Goal: Task Accomplishment & Management: Use online tool/utility

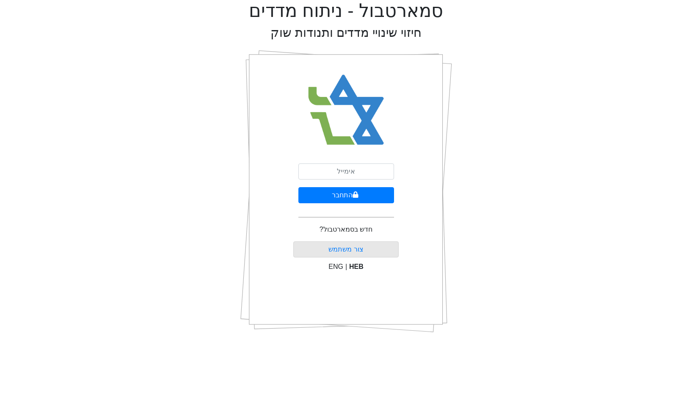
click at [338, 180] on form "התחבר" at bounding box center [347, 193] width 96 height 61
click at [342, 177] on input "email" at bounding box center [347, 171] width 96 height 16
type input "[EMAIL_ADDRESS][DOMAIN_NAME]"
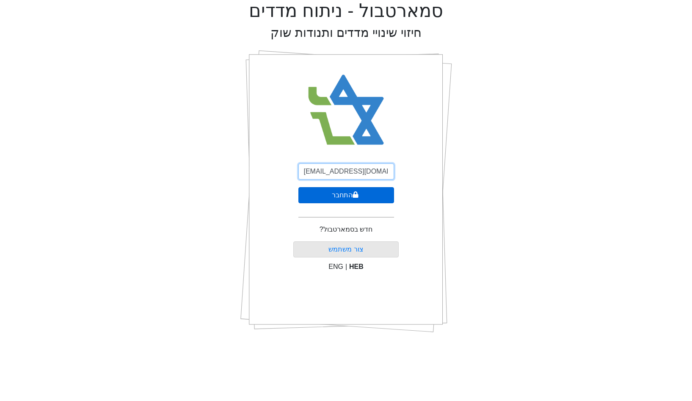
click at [299, 187] on button "התחבר" at bounding box center [347, 195] width 96 height 16
click at [358, 195] on button "התחבר" at bounding box center [347, 195] width 96 height 16
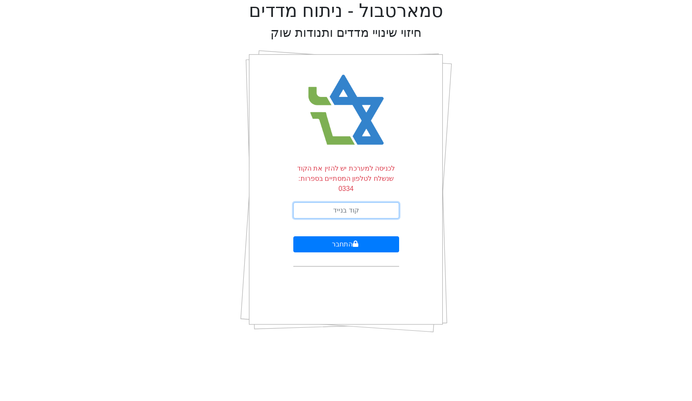
click at [348, 208] on input "text" at bounding box center [347, 210] width 106 height 16
type input "577839"
click at [294, 236] on button "התחבר" at bounding box center [347, 244] width 106 height 16
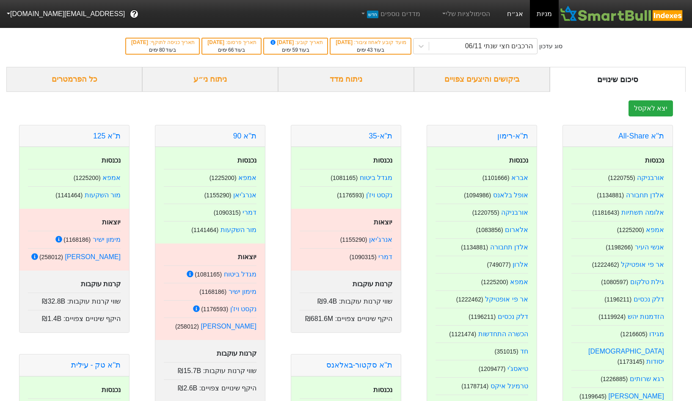
click at [507, 16] on link "אג״ח" at bounding box center [516, 14] width 30 height 28
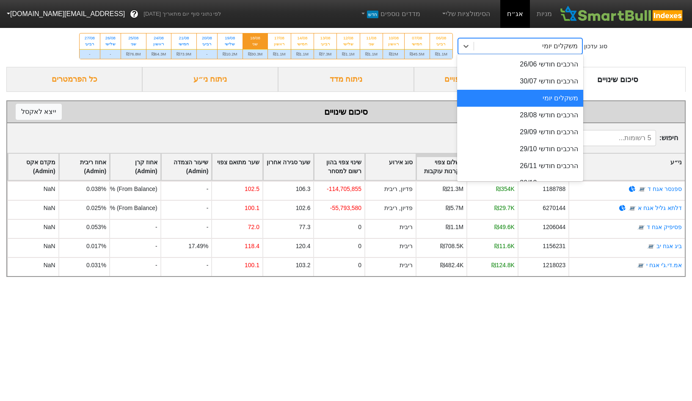
click at [515, 45] on div "משקלים יומי" at bounding box center [528, 46] width 108 height 15
click at [521, 132] on div "הרכבים חודשי 29/09" at bounding box center [520, 132] width 126 height 17
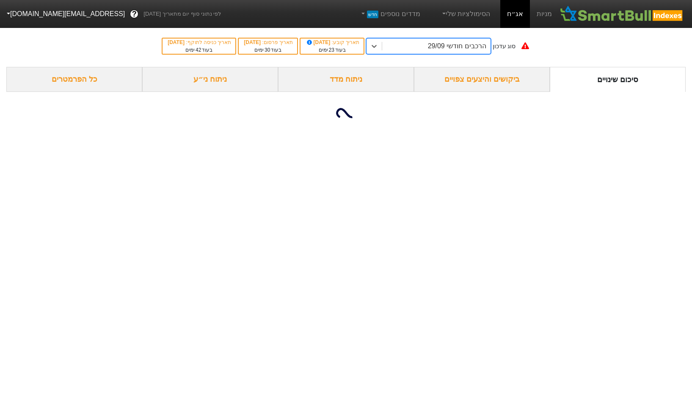
click at [419, 47] on div "הרכבים חודשי 29/09" at bounding box center [436, 46] width 108 height 15
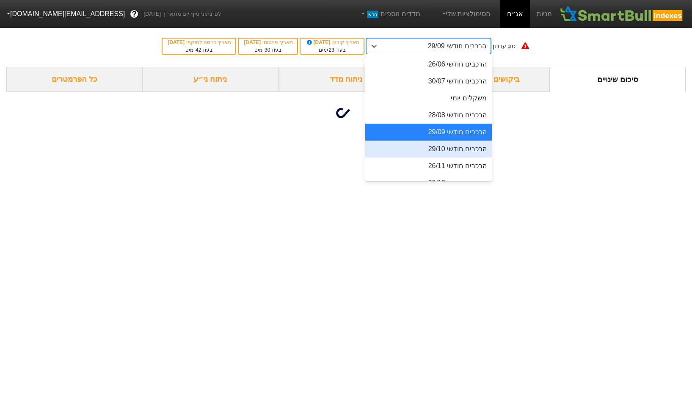
click at [478, 155] on div "הרכבים חודשי 29/10" at bounding box center [429, 149] width 126 height 17
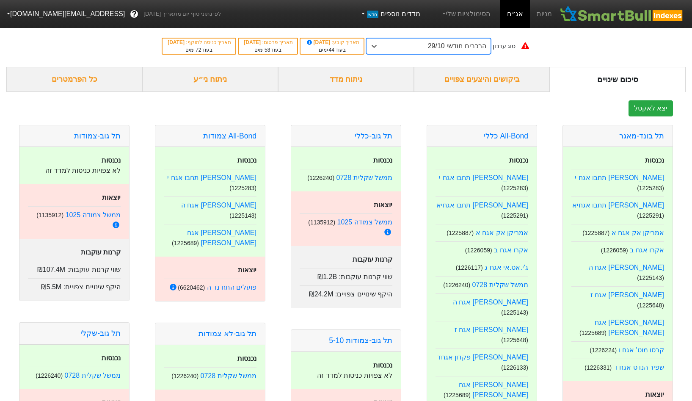
click at [407, 16] on link "מדדים נוספים חדש" at bounding box center [390, 14] width 67 height 17
click at [407, 38] on link "הוסף מדד חדש" at bounding box center [388, 39] width 77 height 14
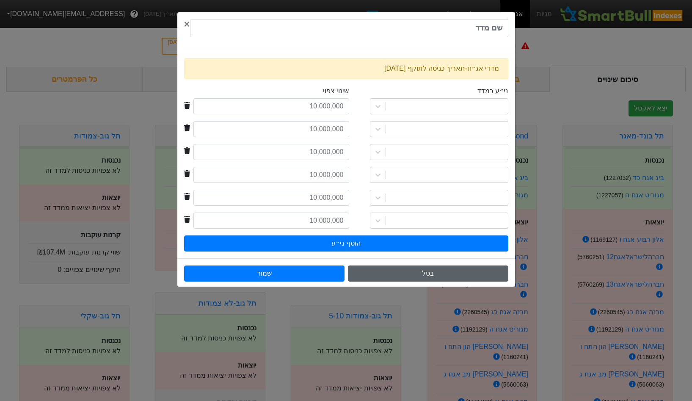
click at [437, 271] on button "בטל" at bounding box center [428, 274] width 161 height 16
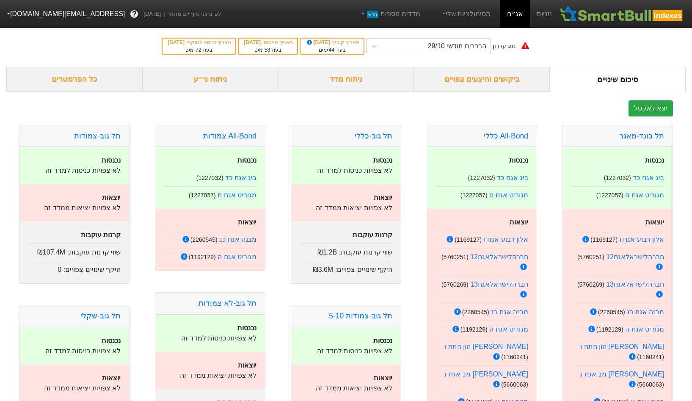
click at [477, 0] on div "הסימולציות שלי" at bounding box center [466, 14] width 70 height 28
click at [471, 7] on link "הסימולציות שלי" at bounding box center [466, 14] width 57 height 17
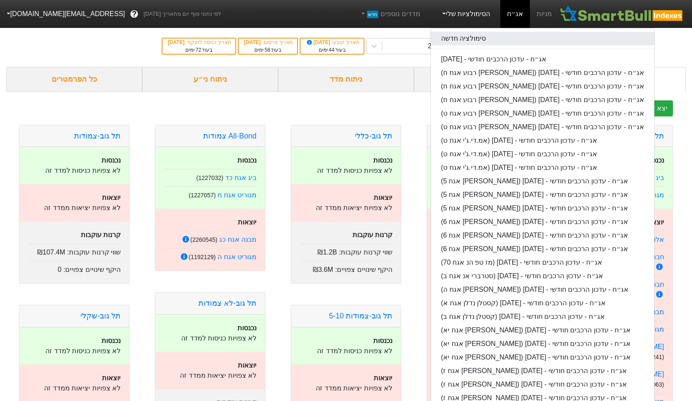
click at [489, 38] on link "סימולציה חדשה" at bounding box center [543, 39] width 224 height 14
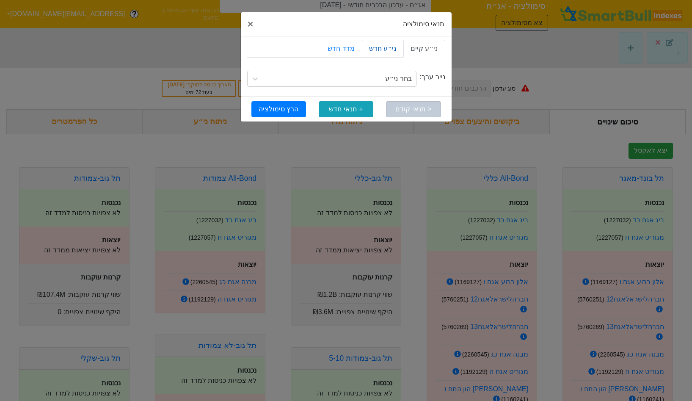
click at [382, 51] on link "ני״ע חדש" at bounding box center [383, 49] width 42 height 18
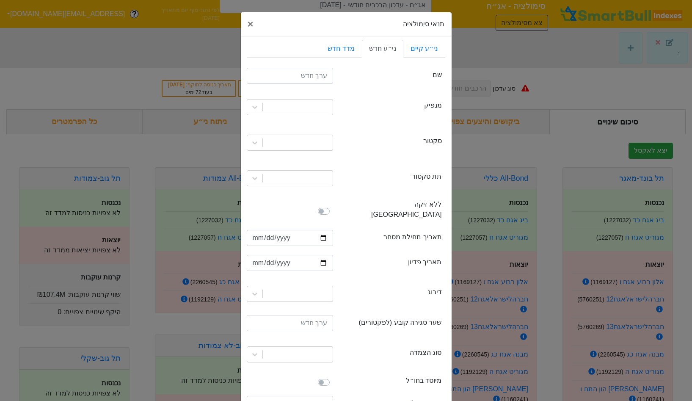
click at [322, 67] on div "securityName שם" at bounding box center [346, 76] width 198 height 25
click at [318, 72] on input "text" at bounding box center [290, 76] width 86 height 16
type input "פועלים אגח 204"
click at [317, 96] on div at bounding box center [290, 107] width 99 height 29
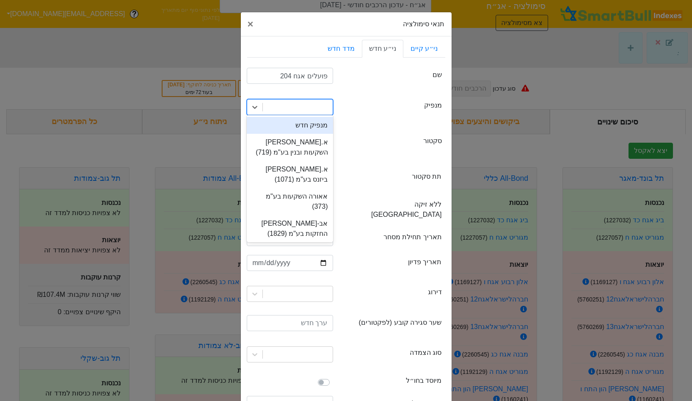
click at [313, 101] on div at bounding box center [298, 107] width 70 height 15
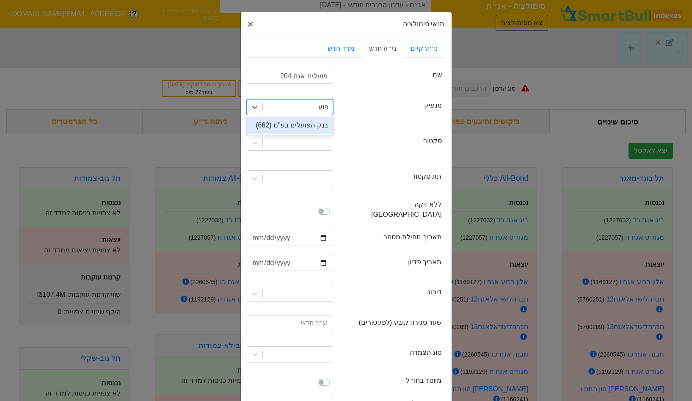
type input "פועלי"
click at [296, 130] on div "בנק הפועלים בע"מ (662)" at bounding box center [290, 125] width 86 height 17
click at [296, 139] on div at bounding box center [298, 142] width 70 height 15
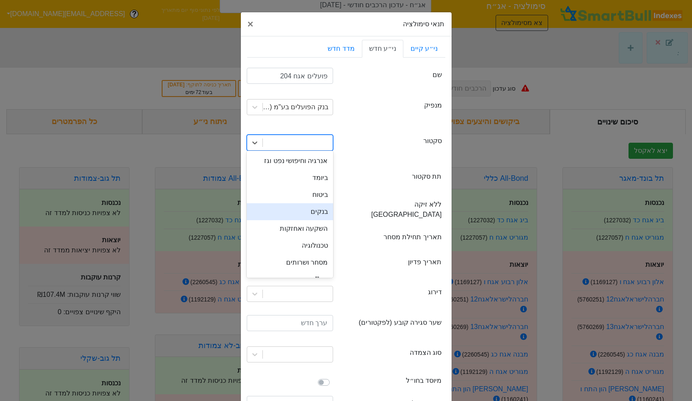
click at [307, 206] on div "בנקים" at bounding box center [290, 211] width 86 height 17
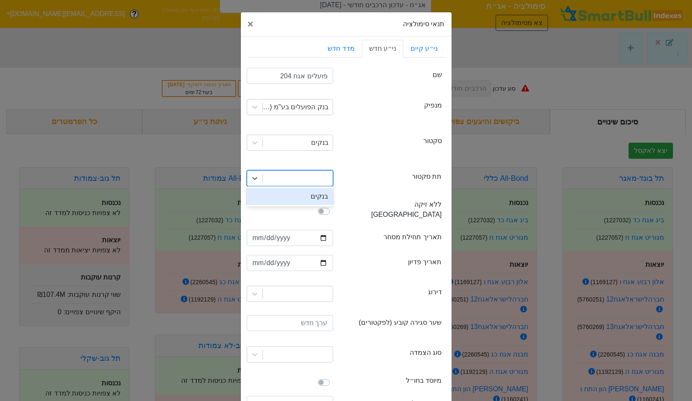
click at [310, 181] on div at bounding box center [298, 178] width 70 height 15
click at [308, 192] on div "בנקים" at bounding box center [290, 196] width 86 height 17
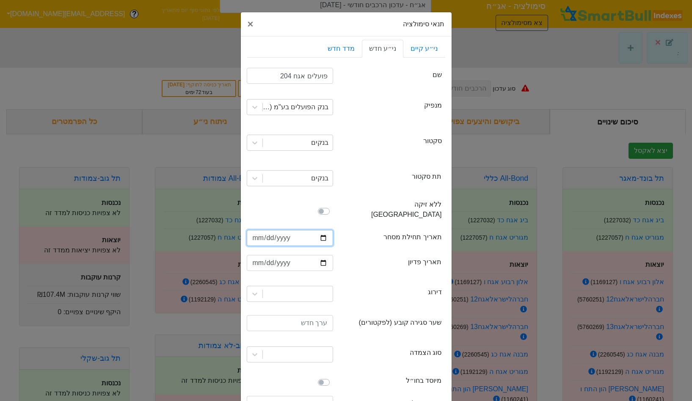
click at [322, 230] on input "date" at bounding box center [290, 238] width 86 height 16
type input "2025-08-21"
click at [325, 255] on input "date" at bounding box center [290, 263] width 86 height 16
type input "2035-08-21"
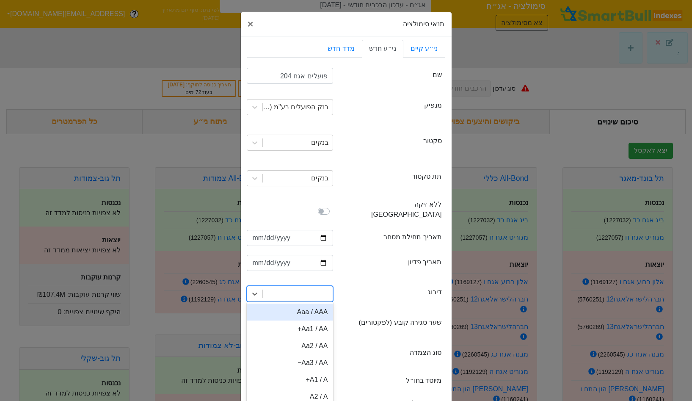
click at [315, 286] on div "option Aaa / AAA focused, 1 of 21. 21 results available. Use Up and Down to cho…" at bounding box center [290, 294] width 86 height 16
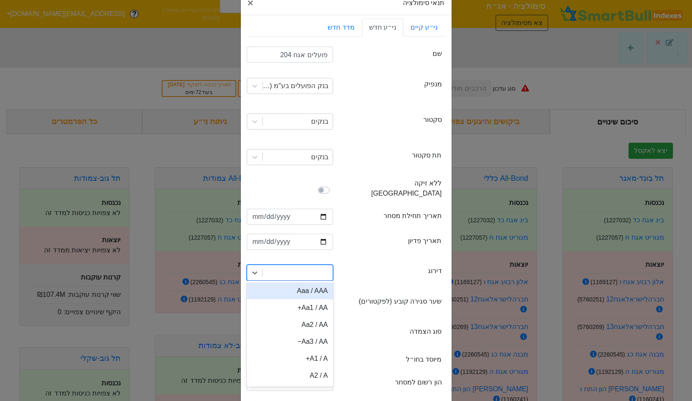
click at [322, 283] on div "Aaa / AAA" at bounding box center [290, 291] width 86 height 17
click at [307, 294] on input "number" at bounding box center [290, 302] width 86 height 16
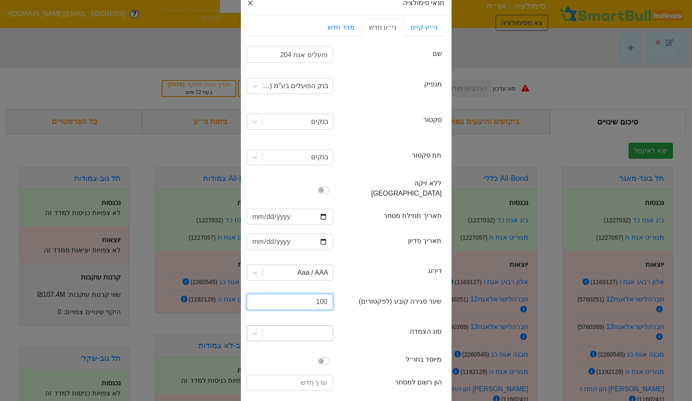
type input "100"
click at [317, 326] on div at bounding box center [298, 333] width 70 height 15
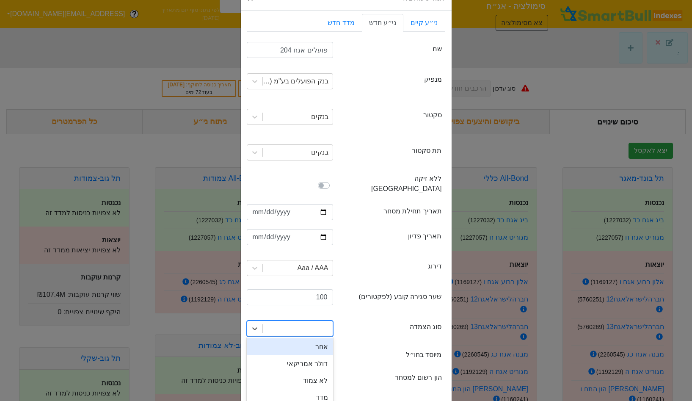
scroll to position [79, 0]
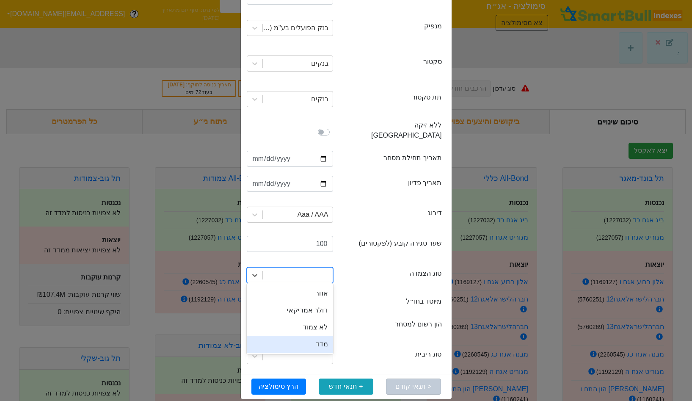
click at [325, 336] on div "מדד" at bounding box center [290, 344] width 86 height 17
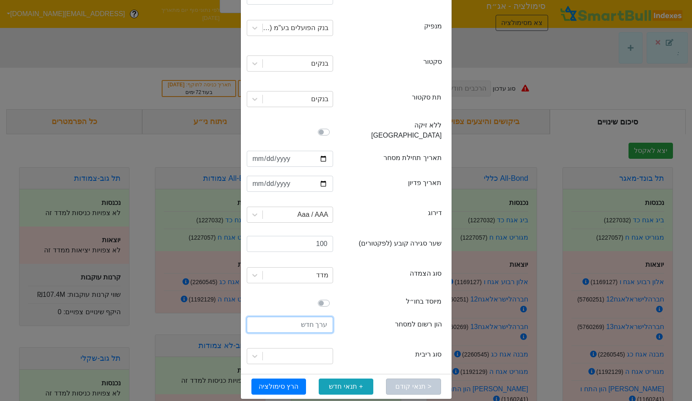
click at [315, 320] on input "number" at bounding box center [290, 325] width 86 height 16
type input "2000000000"
click at [326, 348] on div at bounding box center [290, 356] width 86 height 16
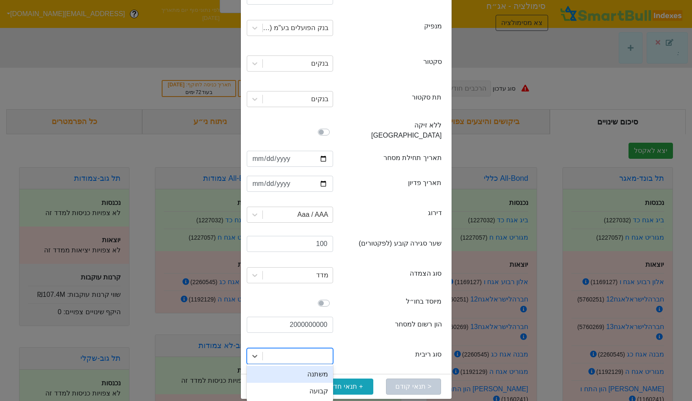
click at [315, 366] on div "משתנה" at bounding box center [290, 374] width 86 height 17
click at [319, 351] on div "משתנה" at bounding box center [318, 356] width 21 height 10
click at [316, 383] on div "קבועה" at bounding box center [290, 391] width 86 height 17
click at [283, 379] on button "הרץ סימולציה" at bounding box center [279, 387] width 55 height 16
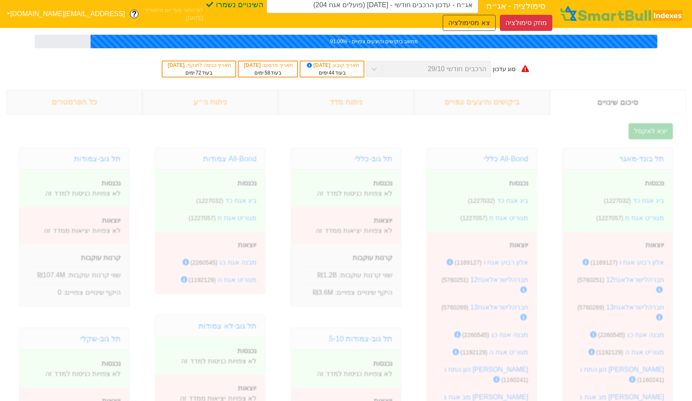
type input "אג״ח - עדכון הרכבים חודשי - 29/10/25 (פועלים אגח 204)"
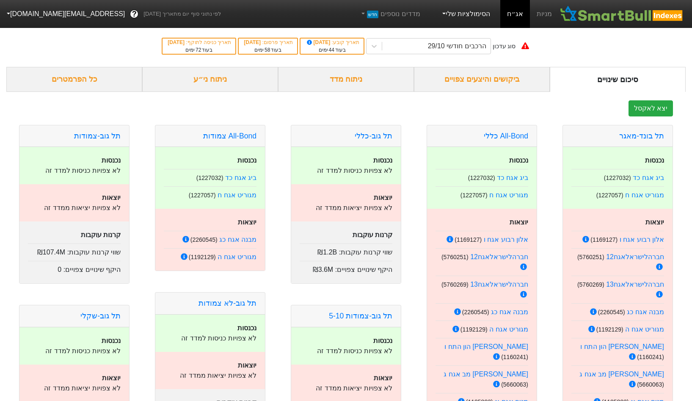
click at [466, 17] on link "הסימולציות שלי" at bounding box center [466, 14] width 57 height 17
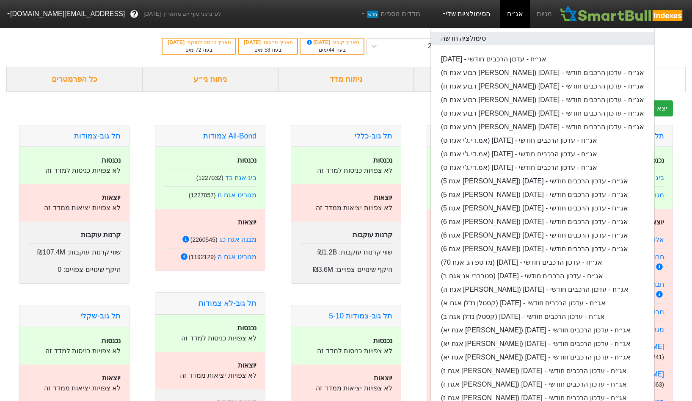
click at [459, 38] on link "סימולציה חדשה" at bounding box center [543, 39] width 224 height 14
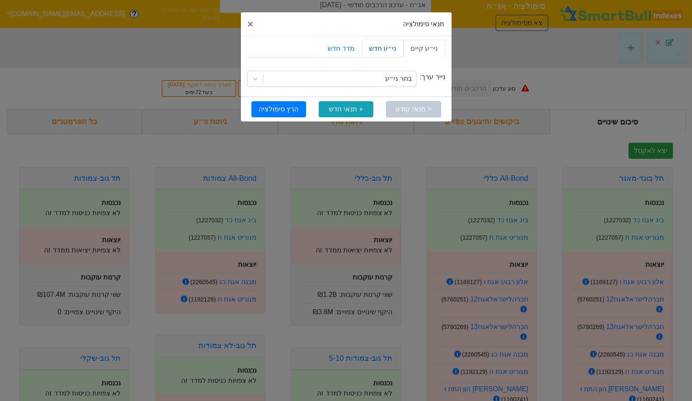
click at [398, 55] on link "ני״ע חדש" at bounding box center [383, 49] width 42 height 18
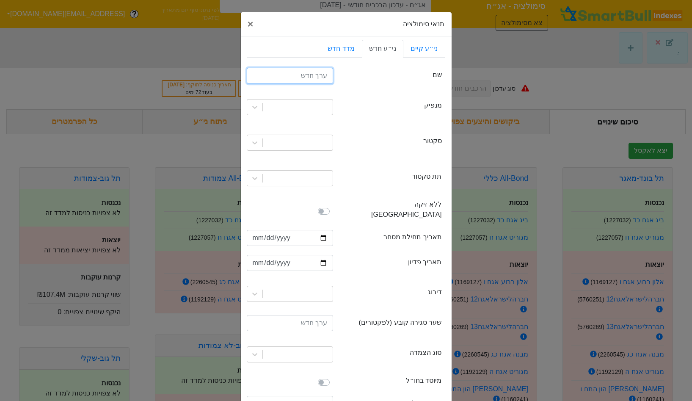
click at [323, 72] on input "text" at bounding box center [290, 76] width 86 height 16
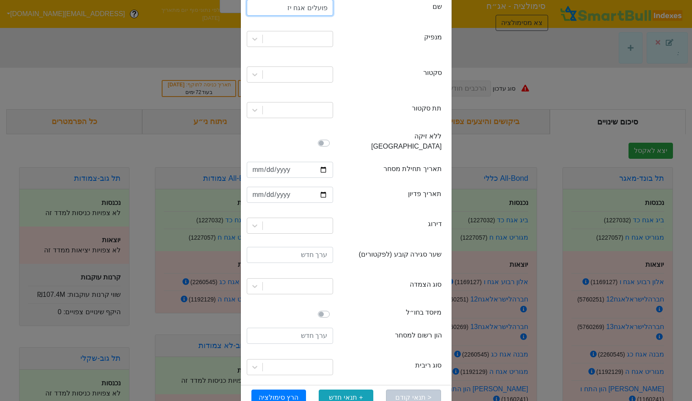
scroll to position [79, 0]
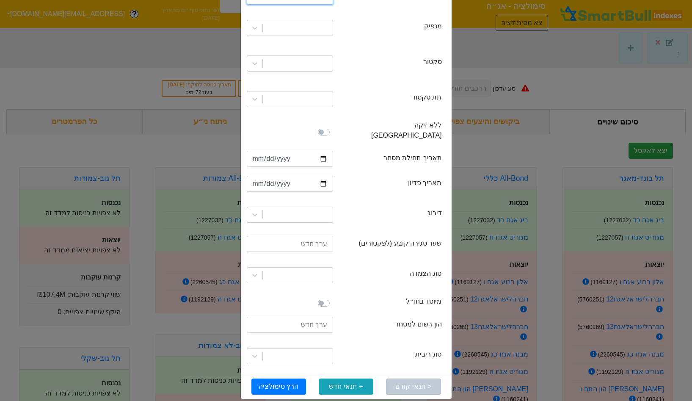
type input "פועלים אגח יז"
click at [591, 92] on div "תנאי סימולציה × Close ני״ע קיים ני״ע חדש מדד חדש securityName שם פועלים אגח יז …" at bounding box center [346, 200] width 692 height 401
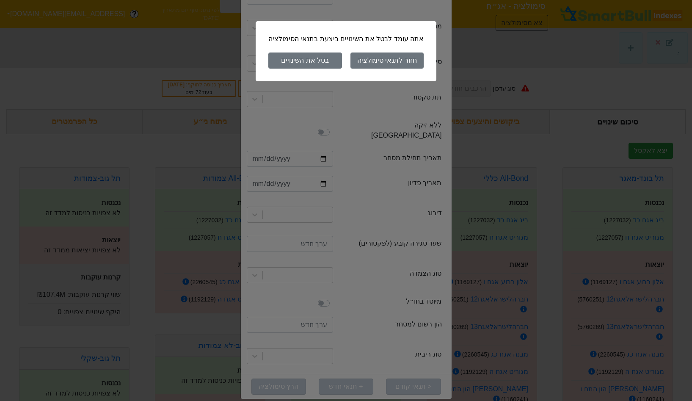
click at [312, 60] on button "בטל את השינויים" at bounding box center [306, 61] width 74 height 16
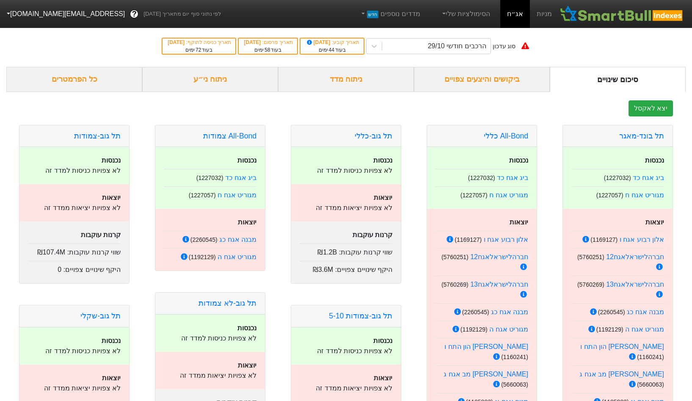
click at [227, 78] on div "ניתוח ני״ע" at bounding box center [210, 79] width 136 height 25
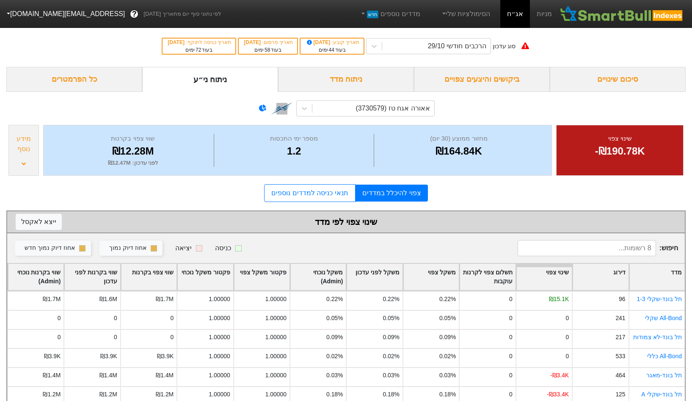
click at [356, 80] on div "ניתוח מדד" at bounding box center [346, 79] width 136 height 25
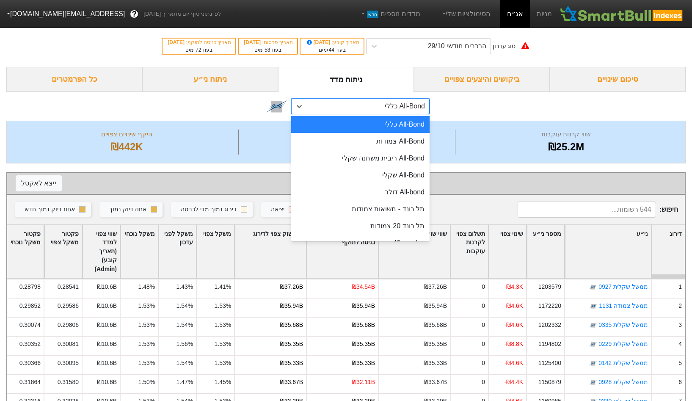
click at [377, 108] on div "All-Bond כללי" at bounding box center [368, 106] width 122 height 15
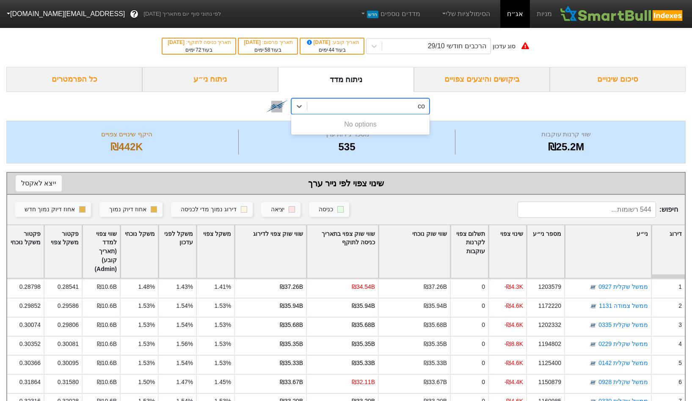
type input "c"
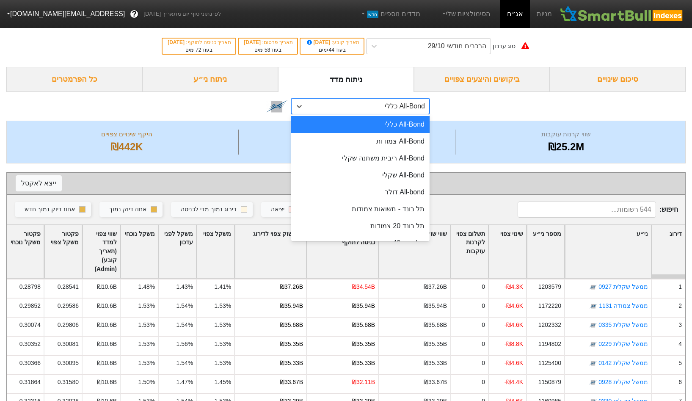
type input "c"
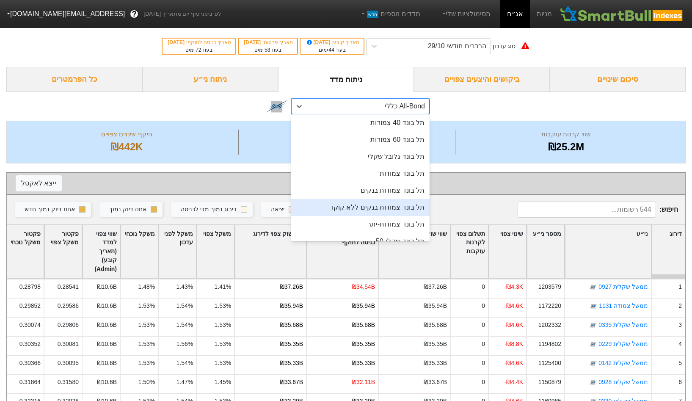
scroll to position [119, 0]
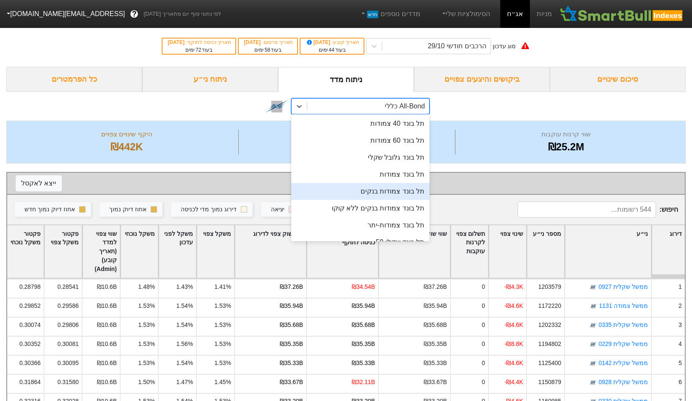
click at [386, 188] on div "תל בונד צמודות בנקים" at bounding box center [360, 191] width 138 height 17
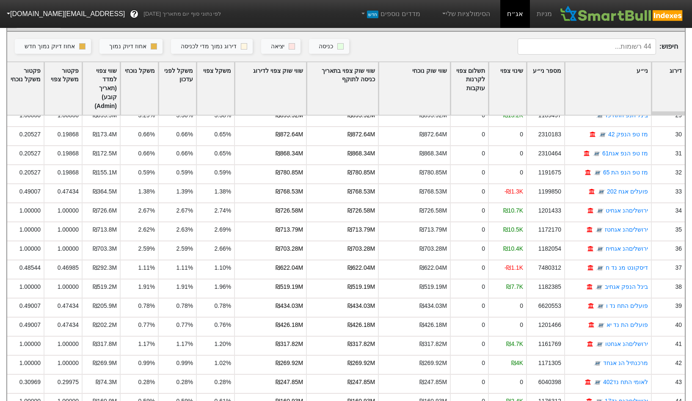
scroll to position [183, 0]
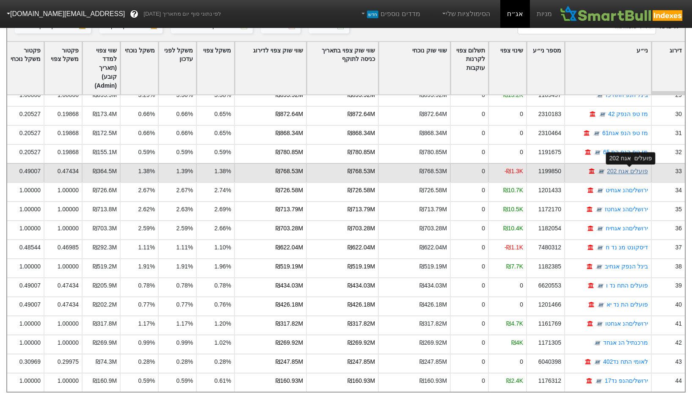
click at [629, 172] on link "פועלים אגח 202" at bounding box center [627, 171] width 41 height 7
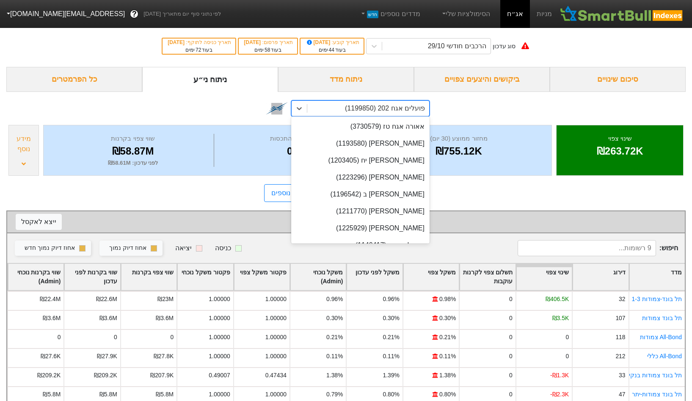
click at [349, 113] on div "פועלים אגח 202 (1199850)" at bounding box center [368, 108] width 122 height 15
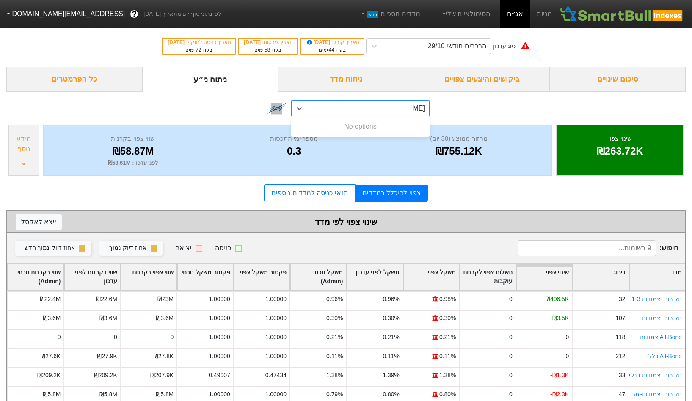
type input "ב"
type input "coco"
click at [355, 130] on div "פועלים 1COCOרמ$ (6620470)" at bounding box center [360, 126] width 138 height 17
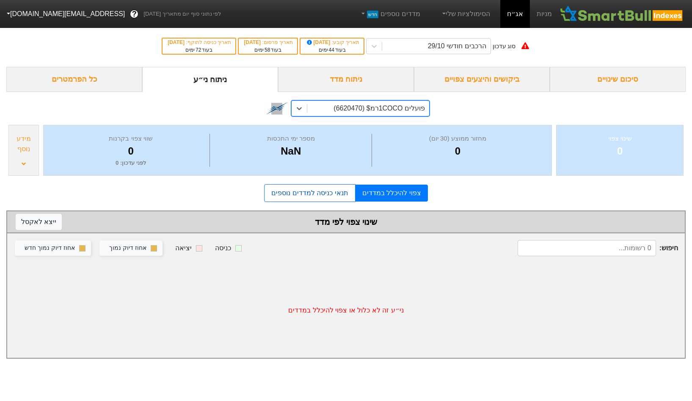
click at [319, 190] on link "תנאי כניסה למדדים נוספים" at bounding box center [309, 193] width 91 height 18
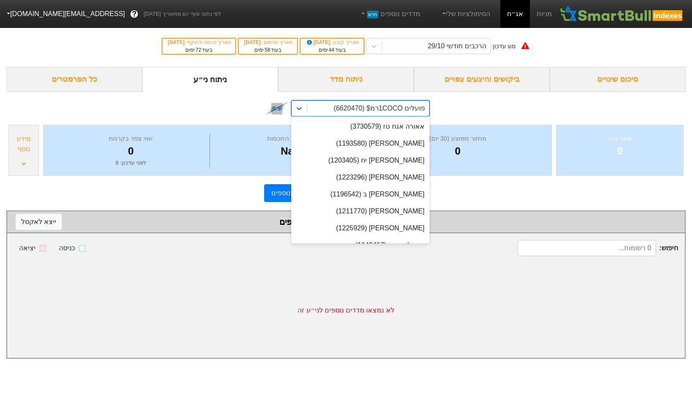
click at [376, 115] on div "פועלים 1COCOרמ$ (6620470)" at bounding box center [368, 108] width 122 height 15
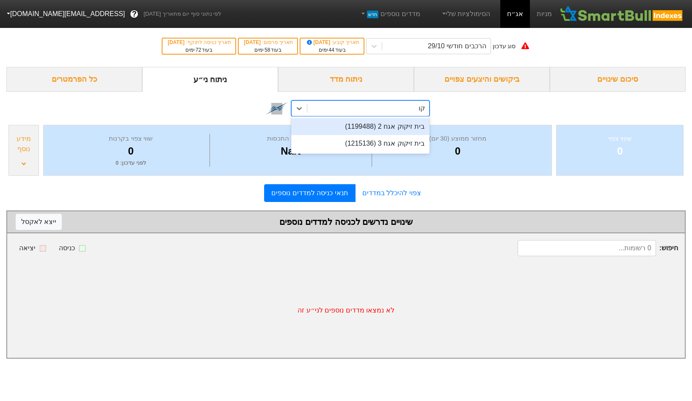
type input "ק"
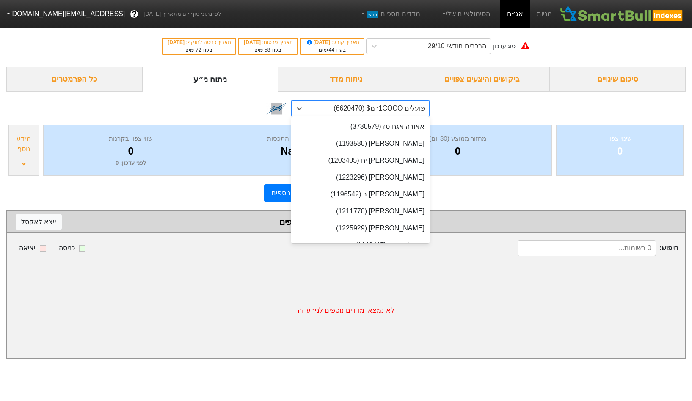
click at [528, 107] on div "option פועלים 1COCOרמ$ (6620470), selected. option בית זיקוק אגח 2 (1199488) fo…" at bounding box center [346, 107] width 680 height 31
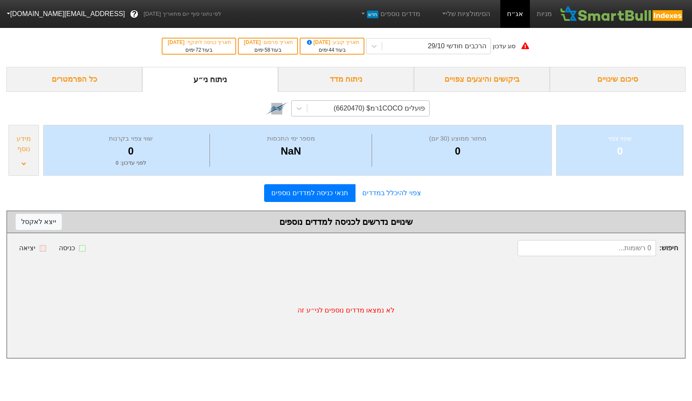
click at [360, 106] on div "פועלים 1COCOרמ$ (6620470)" at bounding box center [379, 108] width 91 height 10
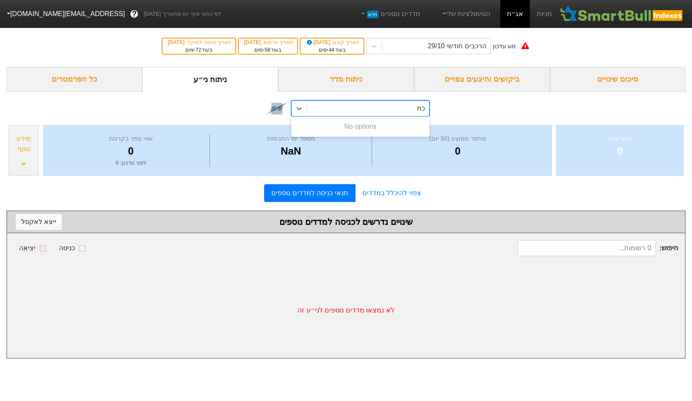
type input "כ"
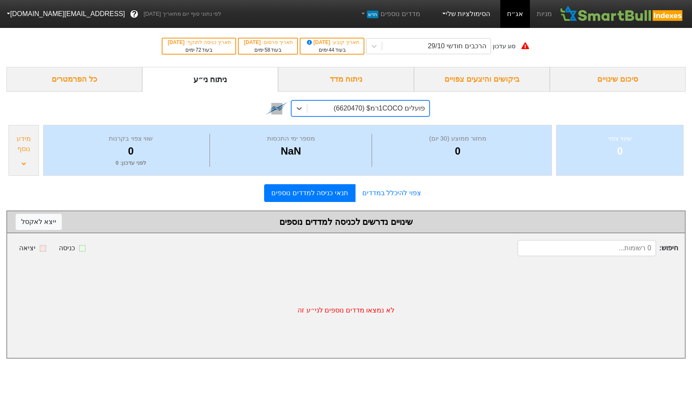
click at [474, 11] on link "הסימולציות שלי" at bounding box center [466, 14] width 57 height 17
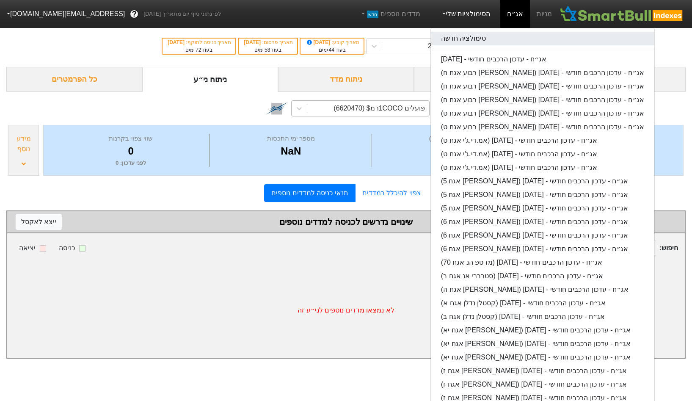
click at [471, 32] on link "סימולציה חדשה" at bounding box center [543, 39] width 224 height 14
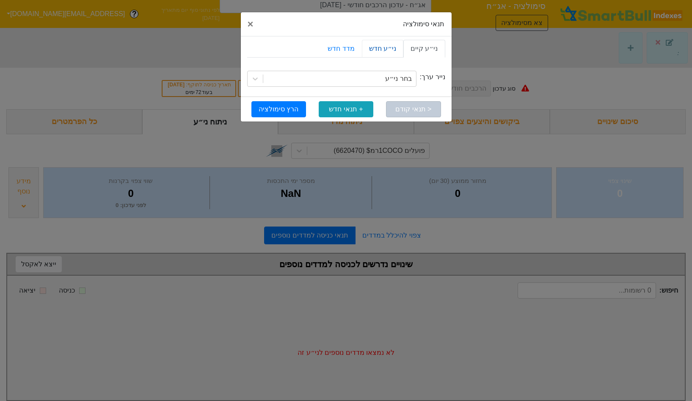
click at [385, 51] on link "ני״ע חדש" at bounding box center [383, 49] width 42 height 18
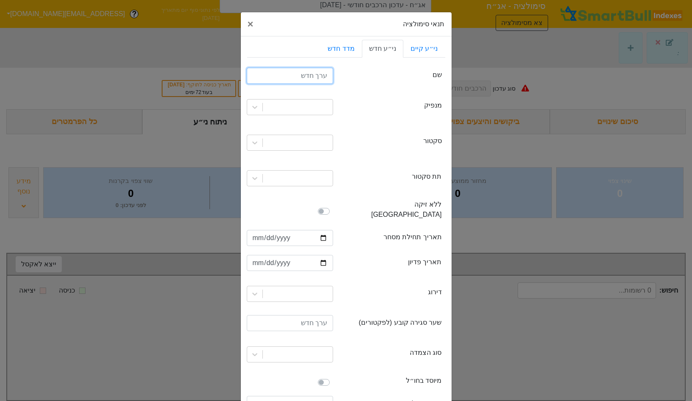
click at [322, 74] on input "text" at bounding box center [290, 76] width 86 height 16
type input "פ"
type input "פועלים אגח 204"
click at [299, 96] on div at bounding box center [290, 107] width 99 height 29
click at [294, 108] on div at bounding box center [298, 107] width 70 height 15
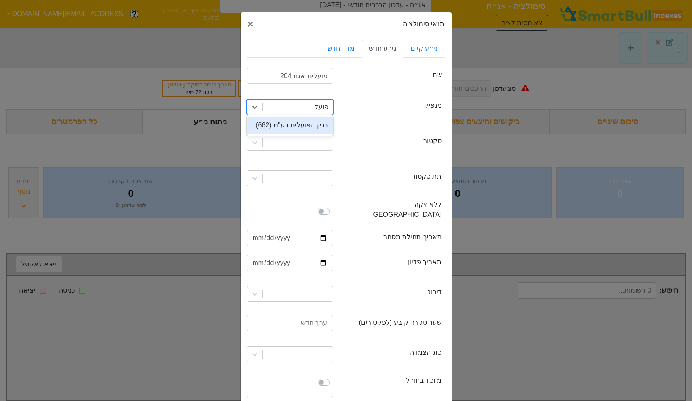
type input "פועלי"
click at [310, 126] on div "בנק הפועלים בע"מ (662)" at bounding box center [290, 125] width 86 height 17
click at [300, 145] on div at bounding box center [298, 142] width 70 height 15
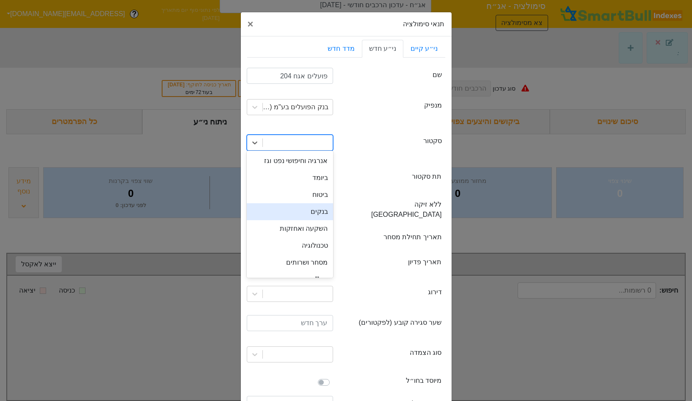
click at [303, 211] on div "בנקים" at bounding box center [290, 211] width 86 height 17
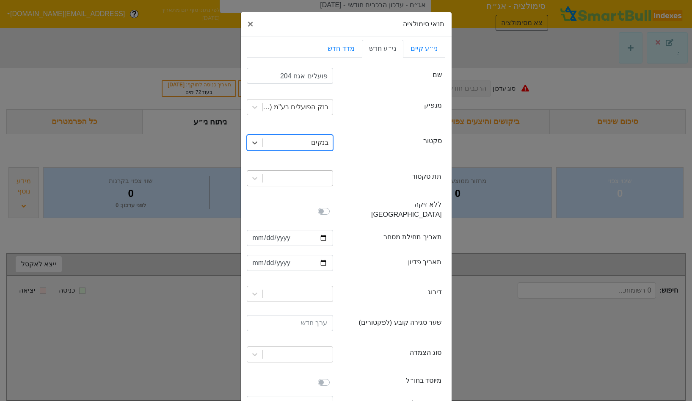
click at [303, 176] on div at bounding box center [298, 178] width 70 height 15
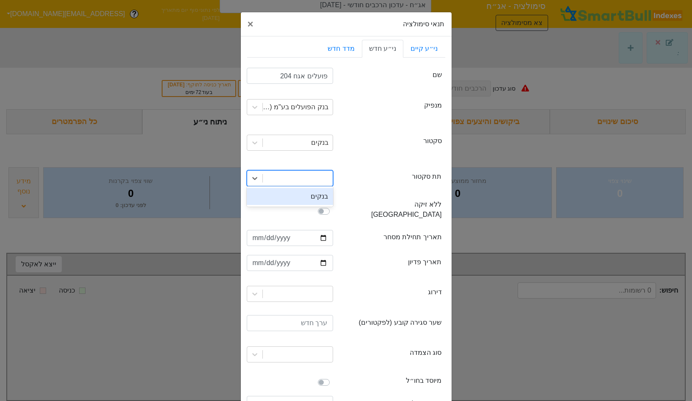
click at [300, 202] on div "בנקים" at bounding box center [290, 196] width 86 height 17
click at [321, 230] on input "date" at bounding box center [290, 238] width 86 height 16
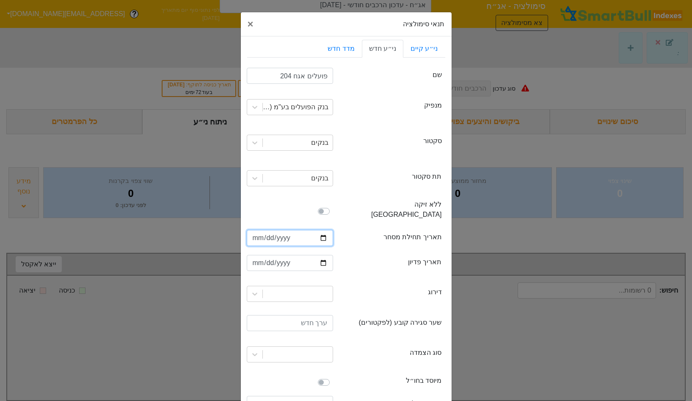
type input "2025-08-21"
click at [322, 255] on input "date" at bounding box center [290, 263] width 86 height 16
type input "2035-08-21"
click at [316, 286] on div at bounding box center [290, 294] width 86 height 16
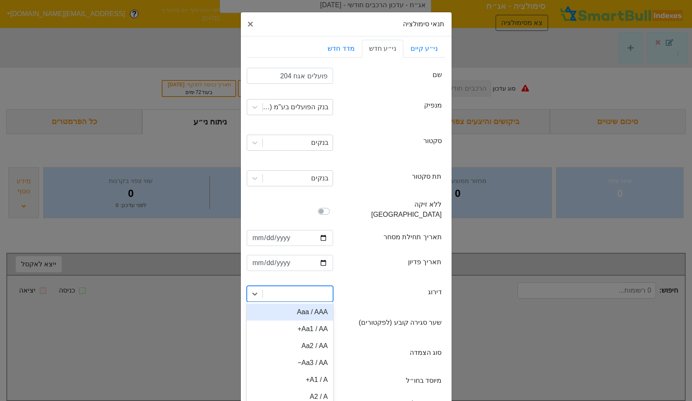
scroll to position [21, 0]
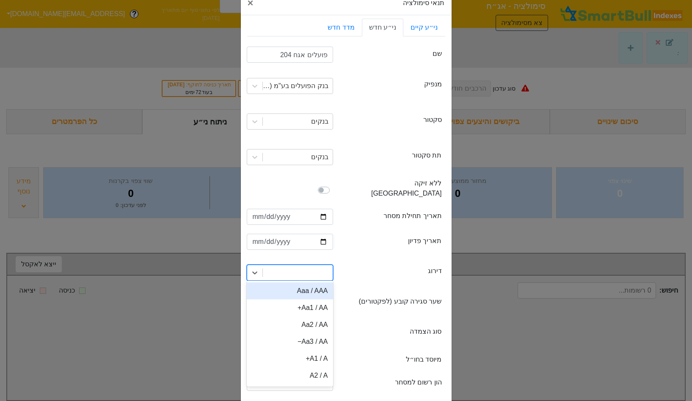
click at [316, 283] on div "Aaa / AAA" at bounding box center [290, 291] width 86 height 17
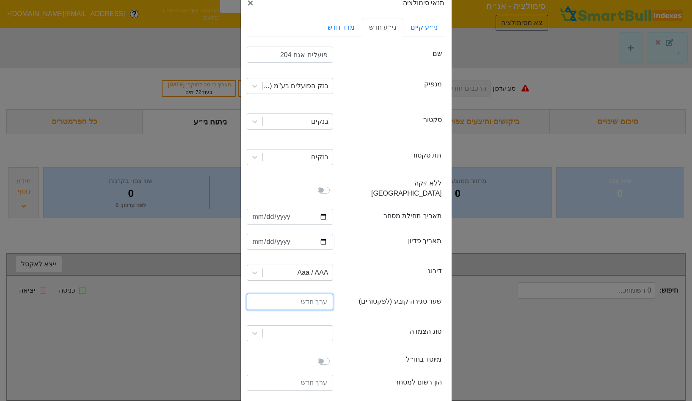
click at [301, 294] on input "number" at bounding box center [290, 302] width 86 height 16
type input "100"
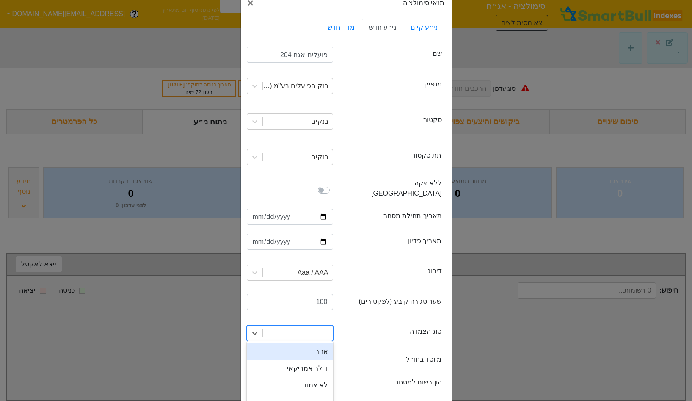
click at [296, 327] on div "option אחר focused, 1 of 4. 4 results available. Use Up and Down to choose opti…" at bounding box center [290, 333] width 86 height 16
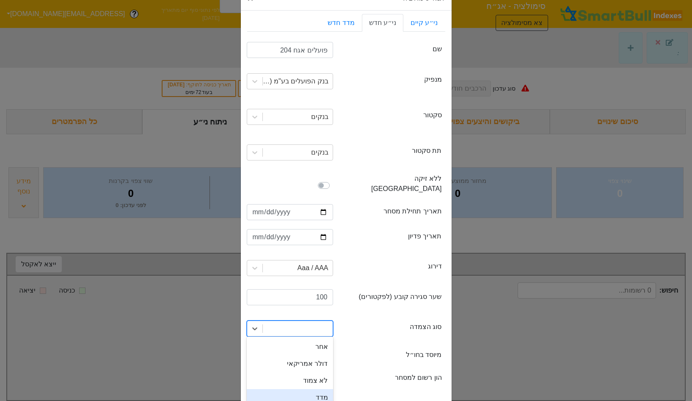
click at [307, 395] on div "מדד" at bounding box center [290, 397] width 86 height 17
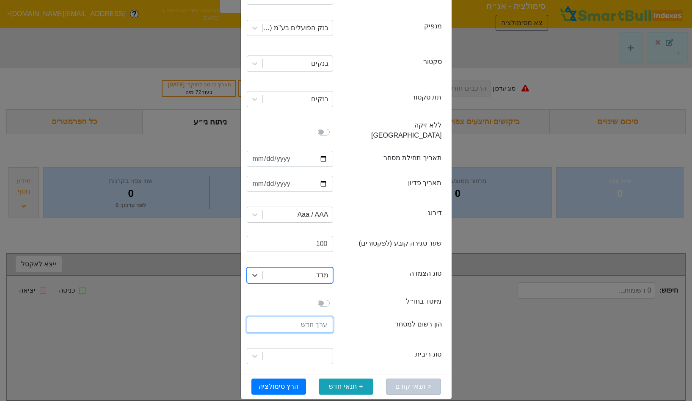
click at [311, 317] on input "number" at bounding box center [290, 325] width 86 height 16
type input "2250000000"
click at [321, 352] on div at bounding box center [298, 356] width 70 height 15
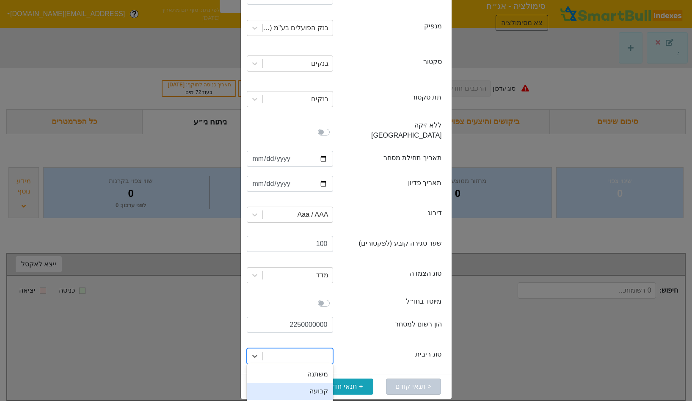
click at [303, 383] on div "קבועה" at bounding box center [290, 391] width 86 height 17
click at [289, 379] on button "הרץ סימולציה" at bounding box center [279, 387] width 55 height 16
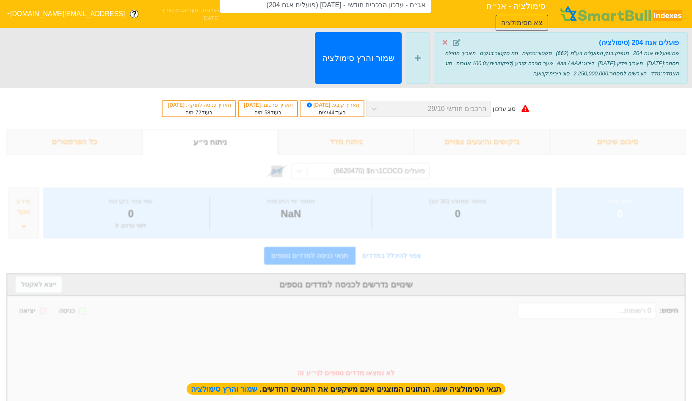
type input "אג״ח - עדכון הרכבים חודשי - 29/10/25 (פועלים אגח 204)"
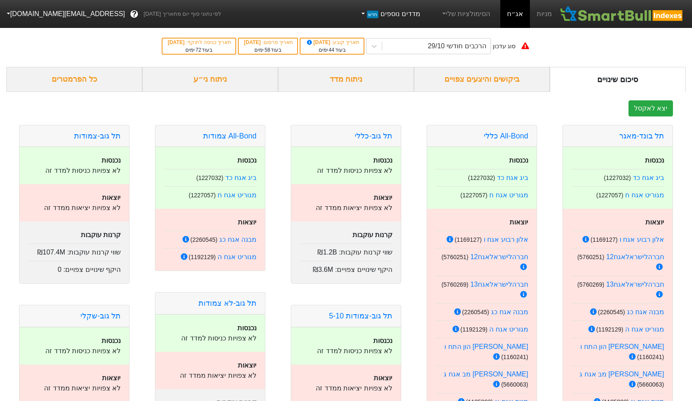
click at [396, 21] on link "מדדים נוספים חדש" at bounding box center [390, 14] width 67 height 17
click at [485, 12] on link "הסימולציות שלי" at bounding box center [466, 14] width 57 height 17
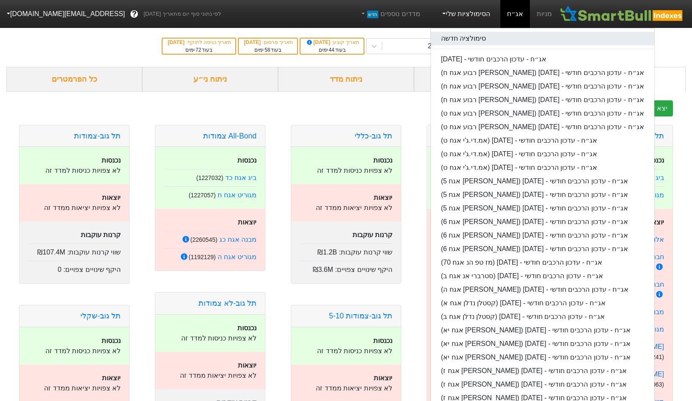
click at [479, 40] on link "סימולציה חדשה" at bounding box center [543, 39] width 224 height 14
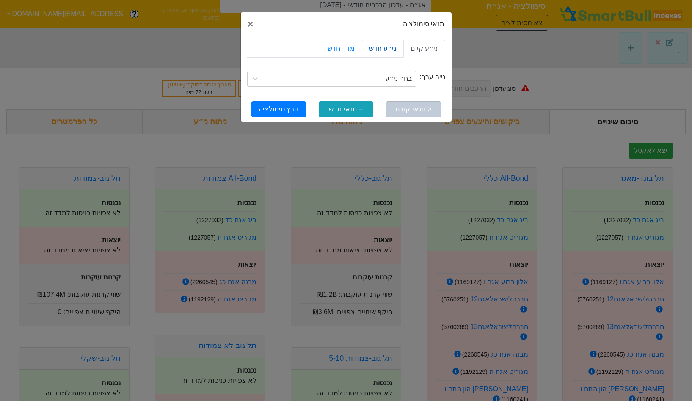
click at [384, 50] on link "ני״ע חדש" at bounding box center [383, 49] width 42 height 18
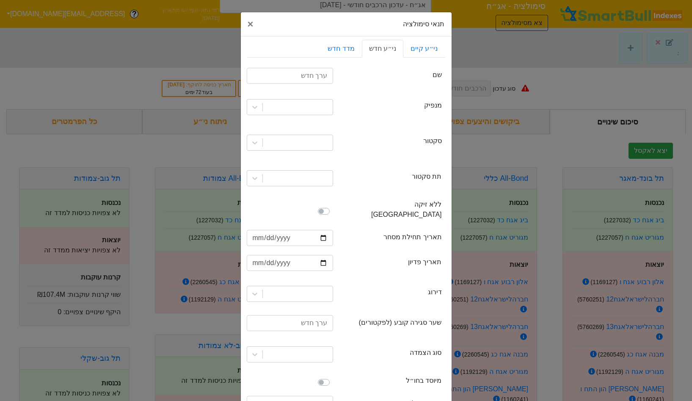
click at [335, 78] on div at bounding box center [290, 77] width 99 height 18
click at [307, 80] on input "text" at bounding box center [290, 76] width 86 height 16
type input "pugkho tdj 204"
type input "`"
type input "פועלים אגח 204"
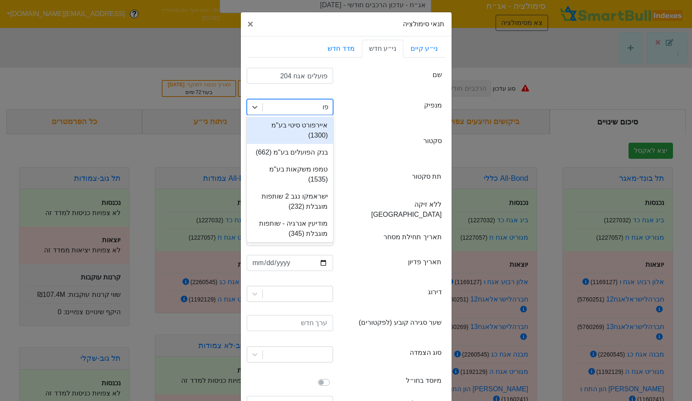
type input "פוע"
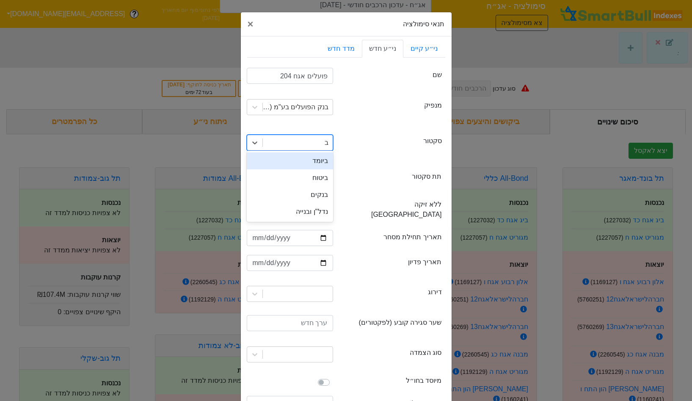
type input "בנ"
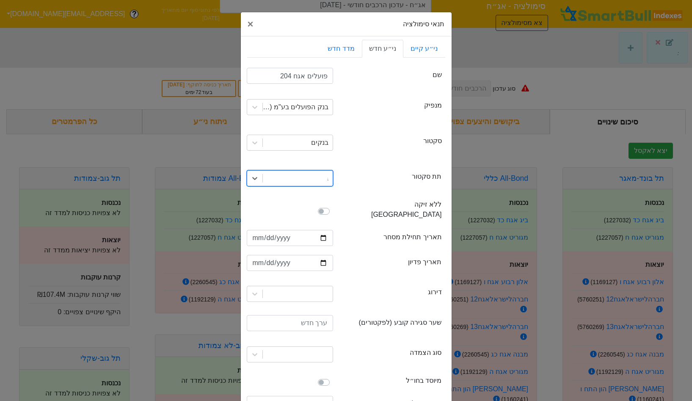
type input "בנ"
click at [259, 230] on input "date" at bounding box center [290, 238] width 86 height 16
click at [321, 230] on input "date" at bounding box center [290, 238] width 86 height 16
type input "2025-08-21"
click at [320, 255] on input "date" at bounding box center [290, 263] width 86 height 16
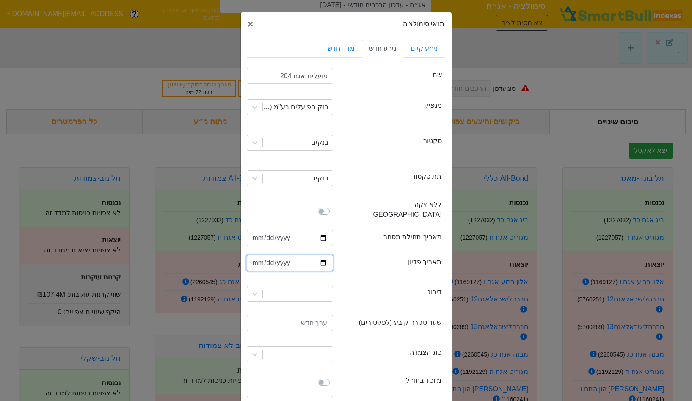
type input "2035-08-21"
click at [306, 286] on div at bounding box center [290, 294] width 86 height 16
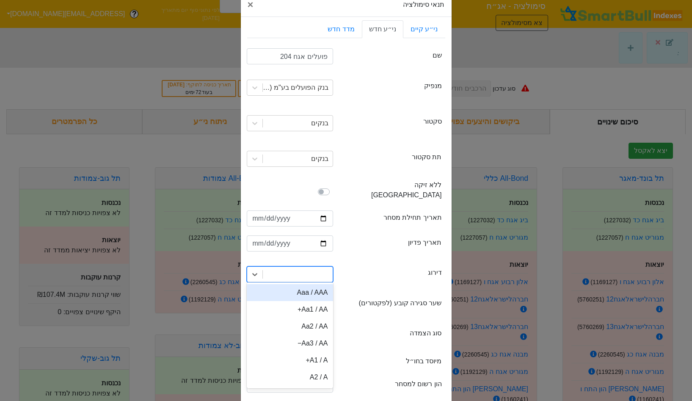
scroll to position [21, 0]
click at [306, 283] on div "Aaa / AAA" at bounding box center [290, 291] width 86 height 17
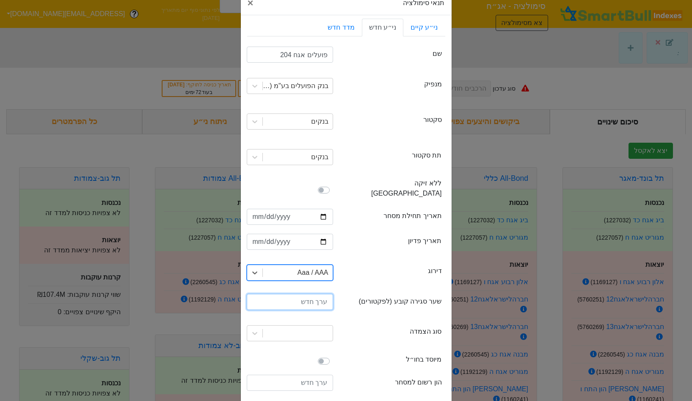
click at [301, 294] on input "number" at bounding box center [290, 302] width 86 height 16
type input "0"
type input "100"
click at [310, 326] on div at bounding box center [298, 333] width 70 height 15
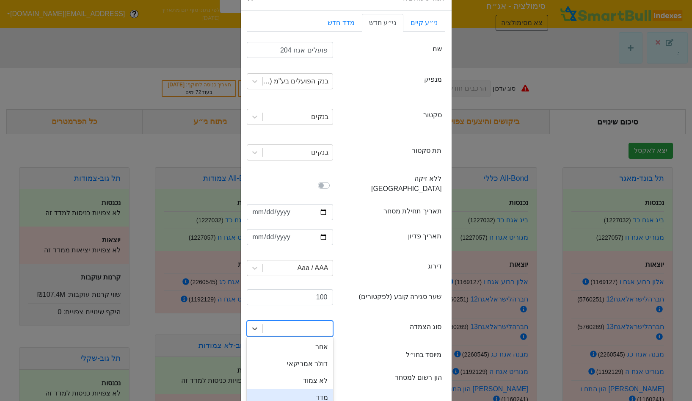
click at [320, 389] on div "מדד" at bounding box center [290, 397] width 86 height 17
click at [310, 370] on input "number" at bounding box center [290, 378] width 86 height 16
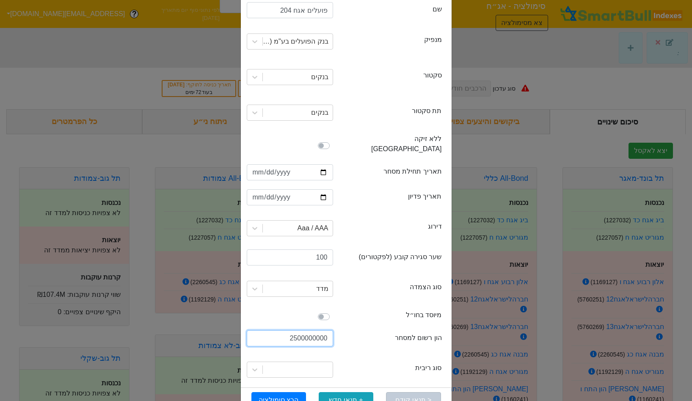
scroll to position [79, 0]
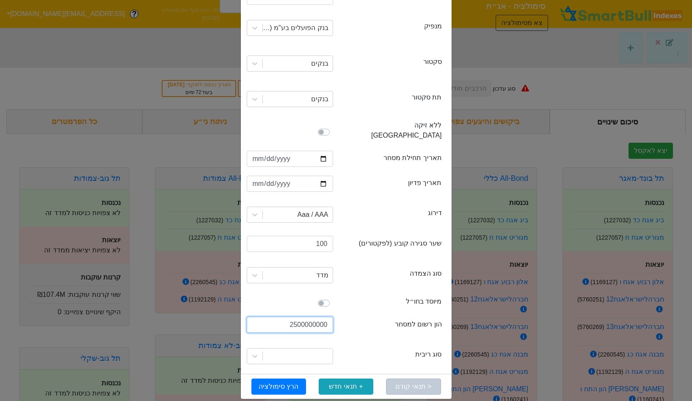
type input "2500000000"
click at [320, 342] on div at bounding box center [290, 356] width 99 height 29
click at [319, 349] on div at bounding box center [298, 356] width 70 height 15
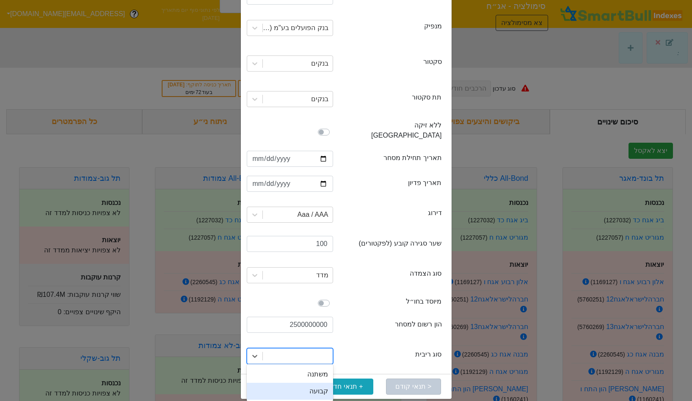
click at [306, 383] on div "קבועה" at bounding box center [290, 391] width 86 height 17
click at [292, 380] on button "הרץ סימולציה" at bounding box center [279, 387] width 55 height 16
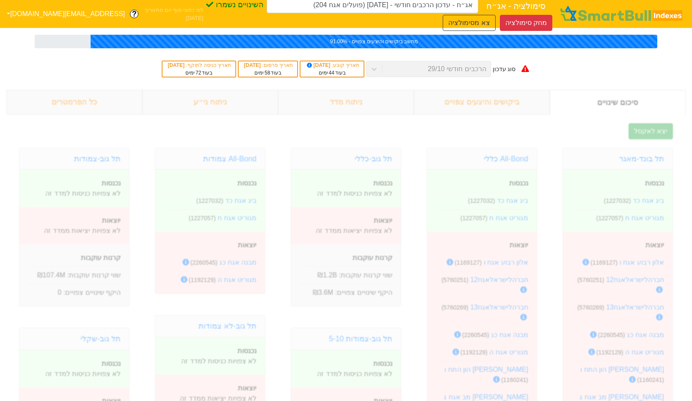
type input "אג״ח - עדכון הרכבים חודשי - 29/10/25 (פועלים אגח 204)"
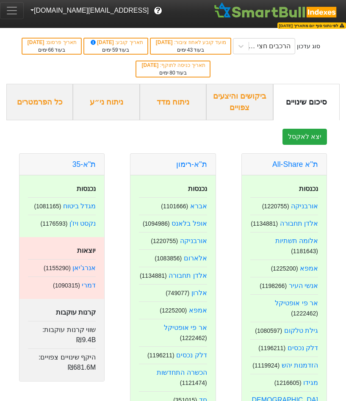
click at [104, 99] on div "ניתוח ני״ע" at bounding box center [106, 102] width 66 height 36
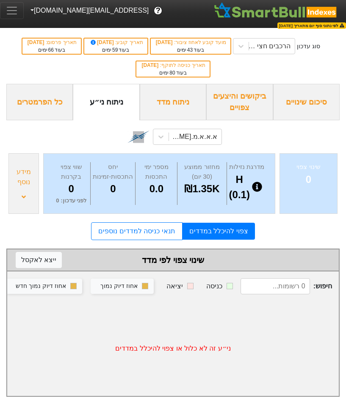
click at [24, 19] on button "Toggle navigation" at bounding box center [12, 10] width 24 height 17
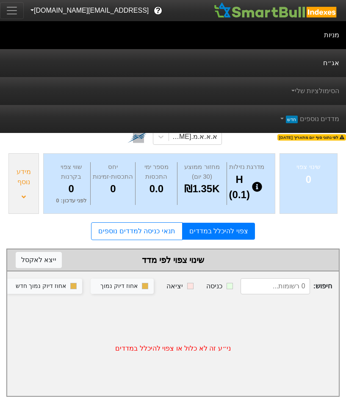
click at [292, 60] on link "אג״ח" at bounding box center [173, 63] width 346 height 28
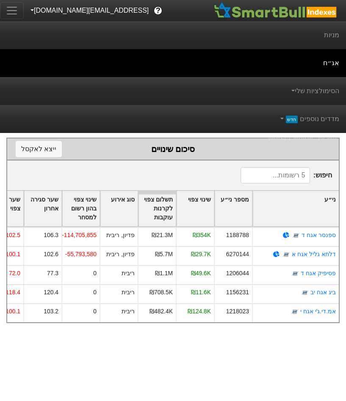
click at [252, 114] on div "מדדים נוספים חדש" at bounding box center [173, 119] width 346 height 28
click at [18, 10] on span "Toggle navigation" at bounding box center [12, 10] width 13 height 13
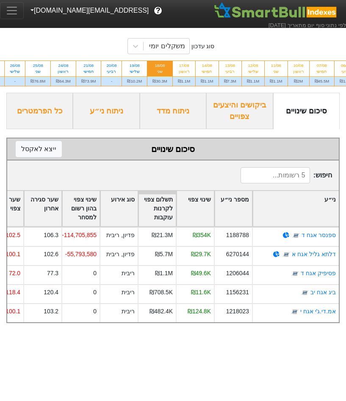
click at [104, 113] on div "ניתוח ני״ע" at bounding box center [106, 111] width 66 height 36
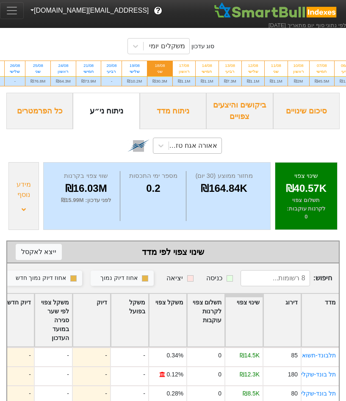
click at [191, 143] on div "אאורה אגח טז (3730579)" at bounding box center [192, 146] width 49 height 10
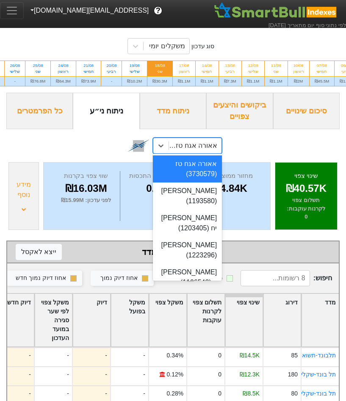
paste input "1214139"
type input "1214139"
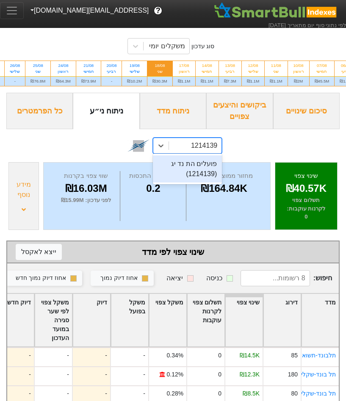
click at [191, 166] on div "פועלים הת נד יג (1214139)" at bounding box center [187, 168] width 69 height 27
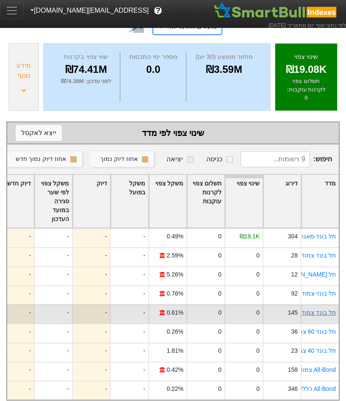
scroll to position [119, 0]
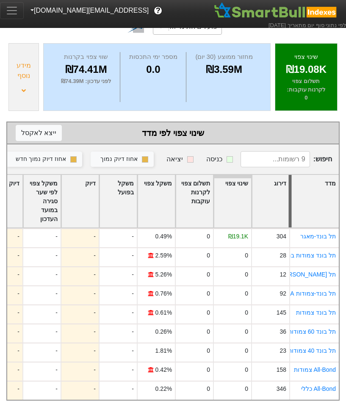
drag, startPoint x: 301, startPoint y: 204, endPoint x: 289, endPoint y: 217, distance: 17.7
click at [289, 216] on div at bounding box center [290, 201] width 3 height 53
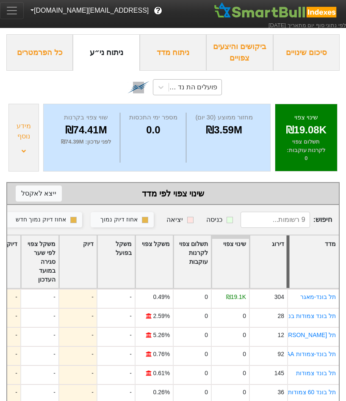
scroll to position [0, 0]
